Goal: Task Accomplishment & Management: Manage account settings

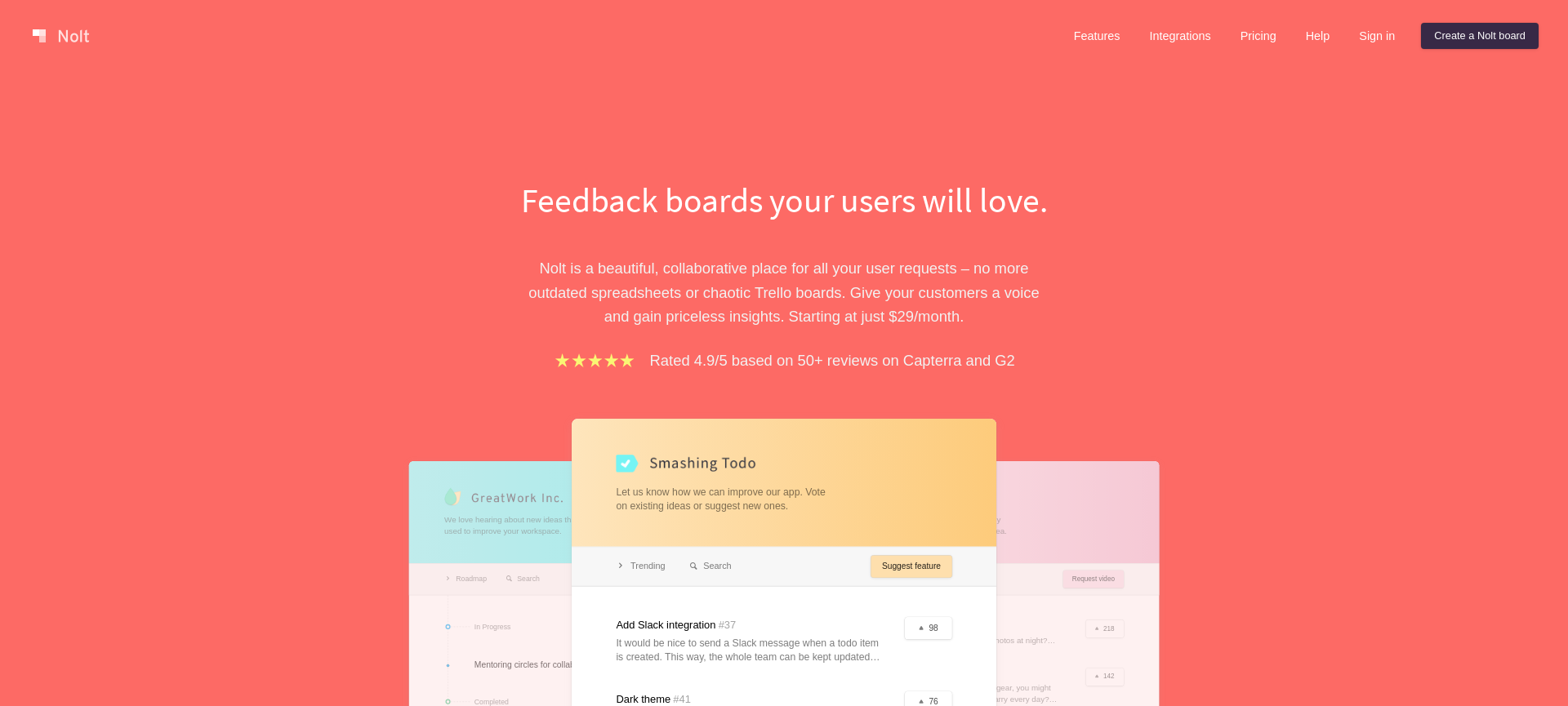
click at [1371, 39] on link "Sign in" at bounding box center [1377, 36] width 62 height 26
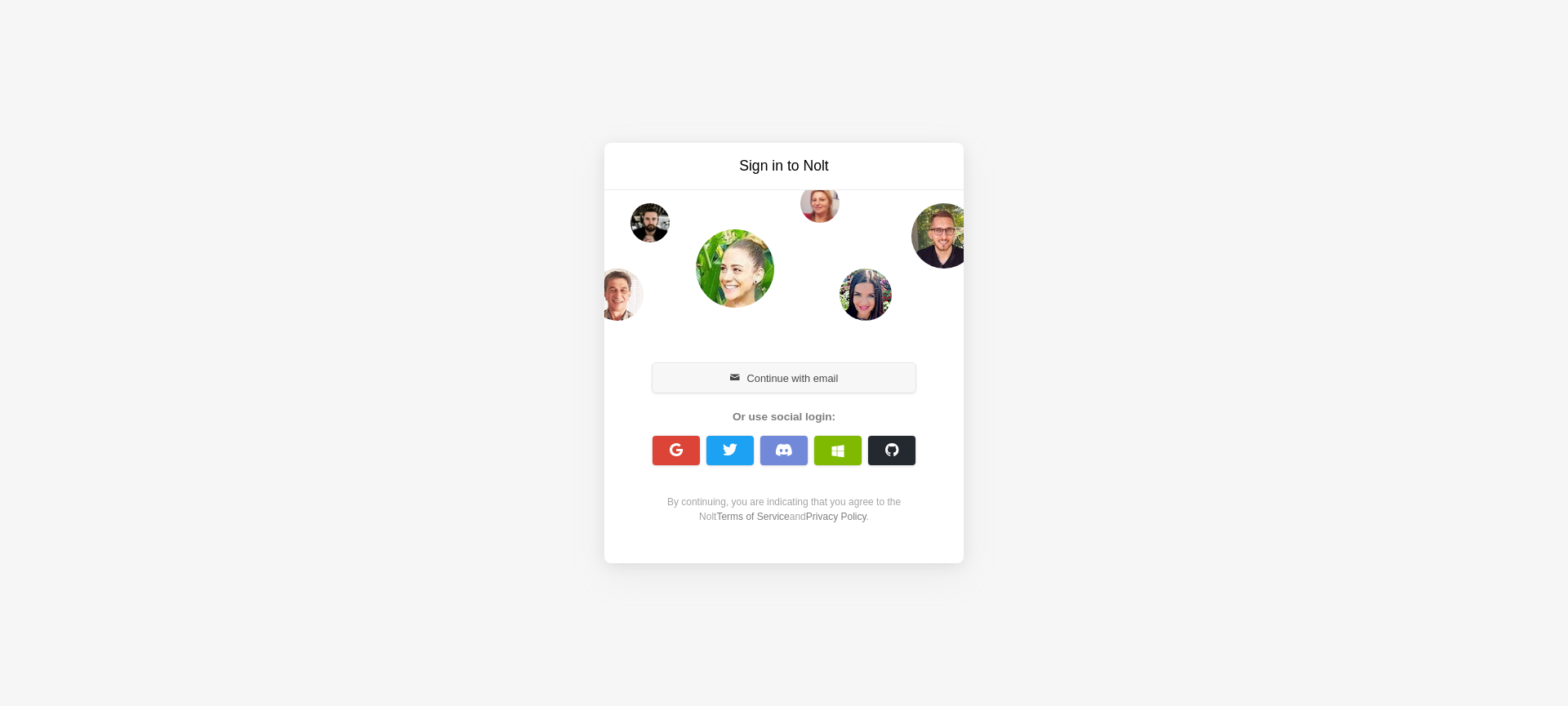
click at [855, 375] on button "Continue with email" at bounding box center [784, 378] width 263 height 29
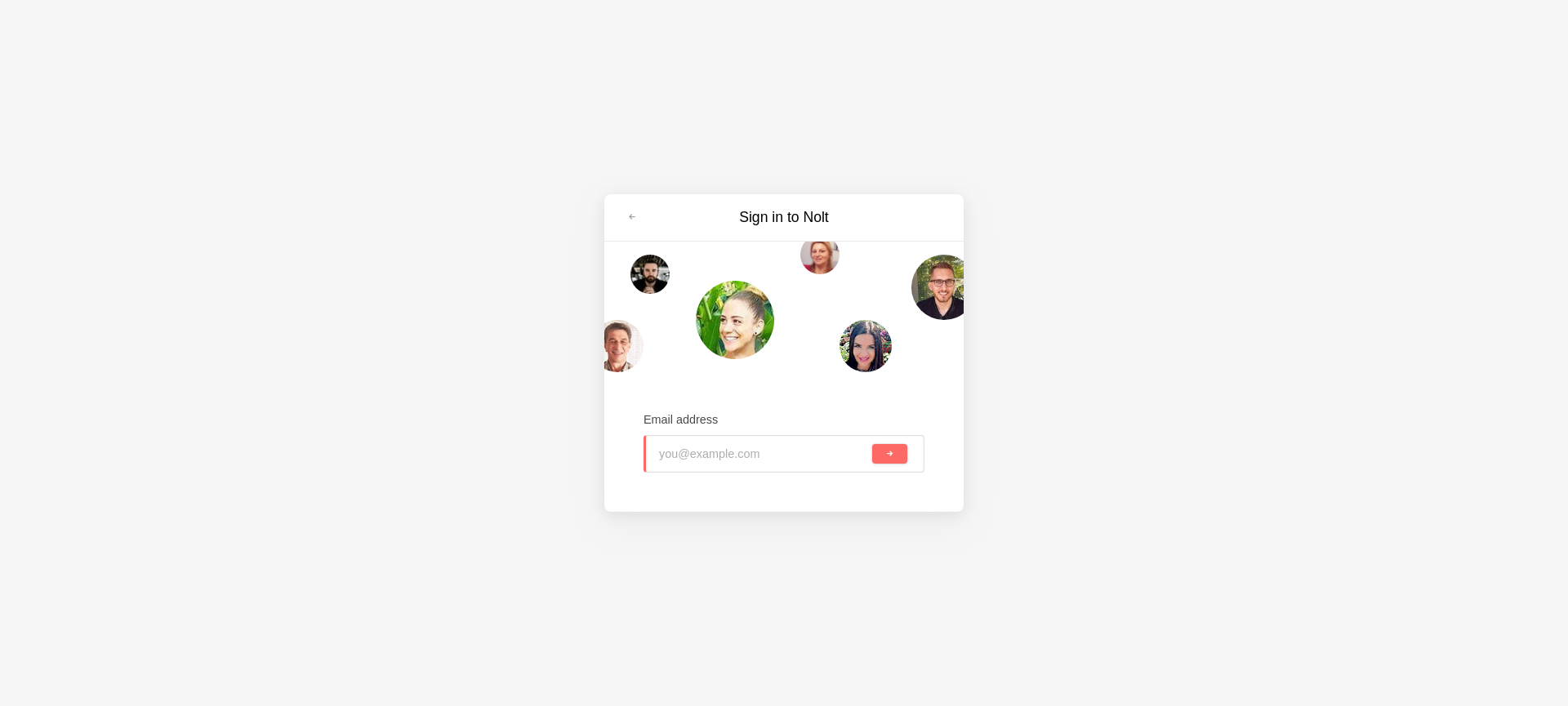
click at [757, 443] on input "email" at bounding box center [763, 454] width 210 height 36
click at [855, 526] on div "Sign in to [PERSON_NAME] Email address" at bounding box center [784, 353] width 1568 height 706
click at [643, 220] on link at bounding box center [632, 217] width 29 height 26
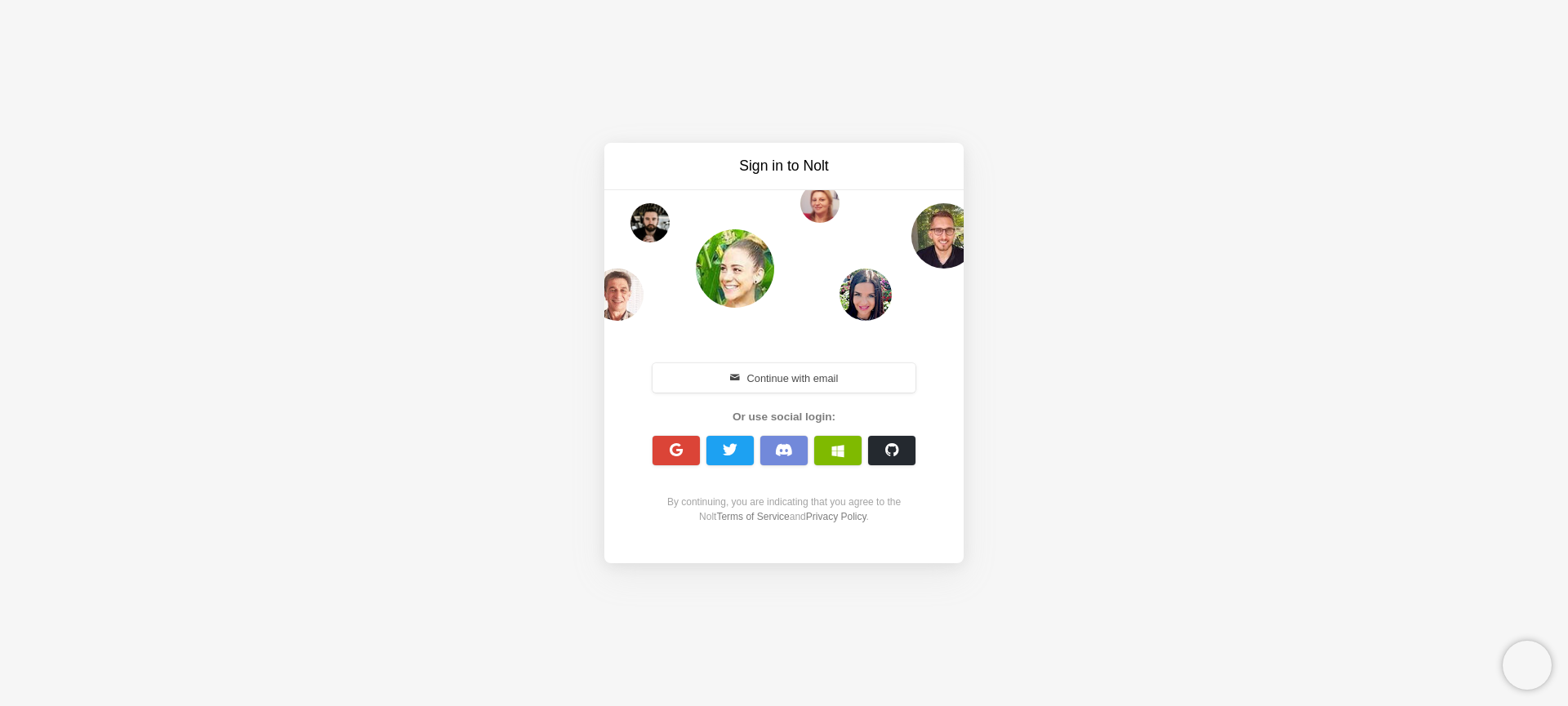
click at [453, 418] on div "Sign in to [PERSON_NAME] Continue with email Or use social login: By continuing…" at bounding box center [784, 353] width 1568 height 706
click at [1057, 422] on div "Sign in to [PERSON_NAME] Continue with email Or use social login: By continuing…" at bounding box center [784, 353] width 1568 height 706
click at [801, 590] on div "Sign in to [PERSON_NAME] Continue with email Or use social login: By continuing…" at bounding box center [784, 353] width 1568 height 706
click at [564, 373] on div "Sign in to [PERSON_NAME] Continue with email Or use social login: By continuing…" at bounding box center [784, 353] width 1568 height 706
drag, startPoint x: 749, startPoint y: 116, endPoint x: 999, endPoint y: 272, distance: 294.7
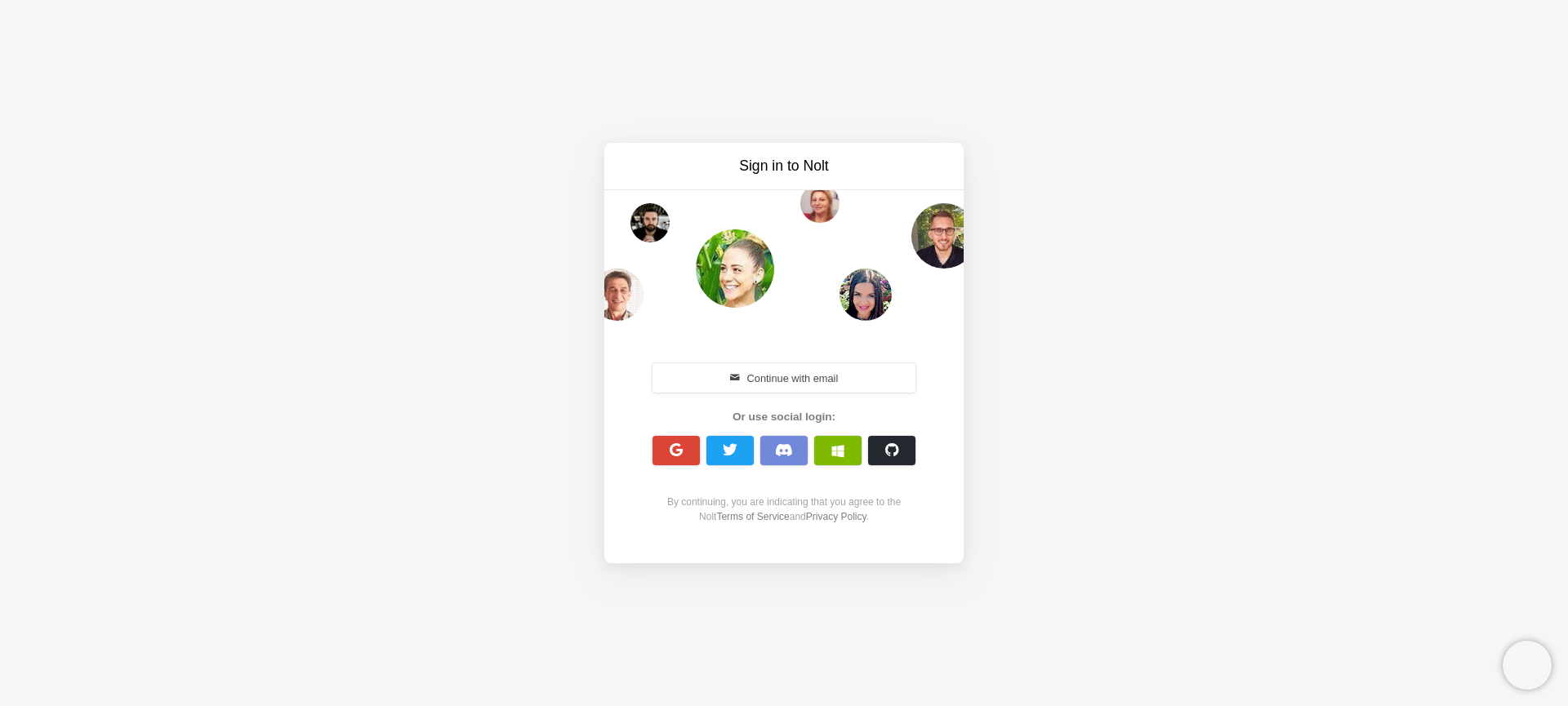
click at [756, 116] on div "Sign in to [PERSON_NAME] Continue with email Or use social login: By continuing…" at bounding box center [784, 353] width 1568 height 706
click at [1077, 328] on div "Sign in to [PERSON_NAME] Continue with email Or use social login: By continuing…" at bounding box center [784, 353] width 1568 height 706
click at [800, 598] on div "Sign in to [PERSON_NAME] Continue with email Or use social login: By continuing…" at bounding box center [784, 353] width 1568 height 706
click at [387, 216] on div "Sign in to [PERSON_NAME] Continue with email Or use social login: By continuing…" at bounding box center [784, 353] width 1568 height 706
